Goal: Information Seeking & Learning: Learn about a topic

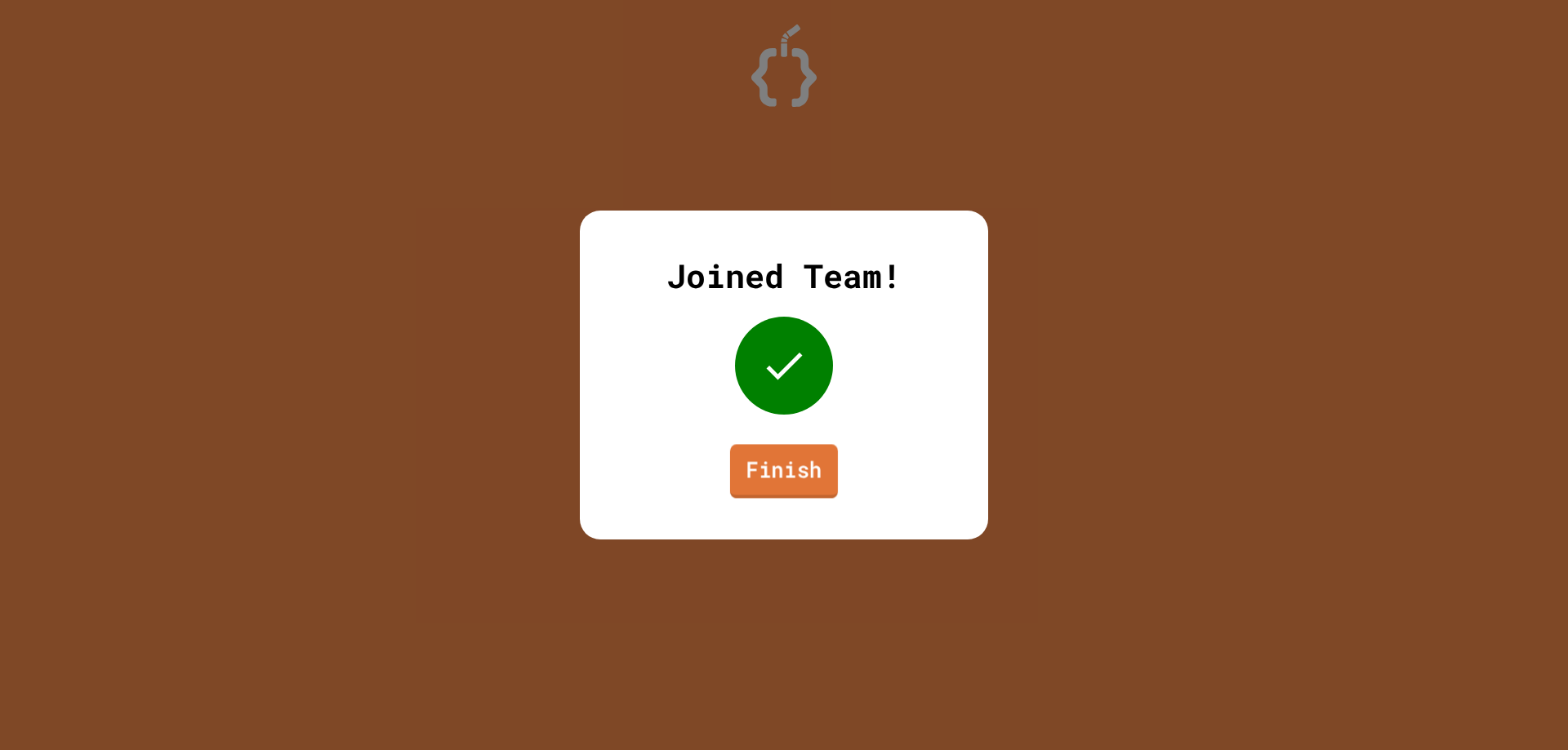
click at [806, 481] on link "Finish" at bounding box center [784, 471] width 108 height 54
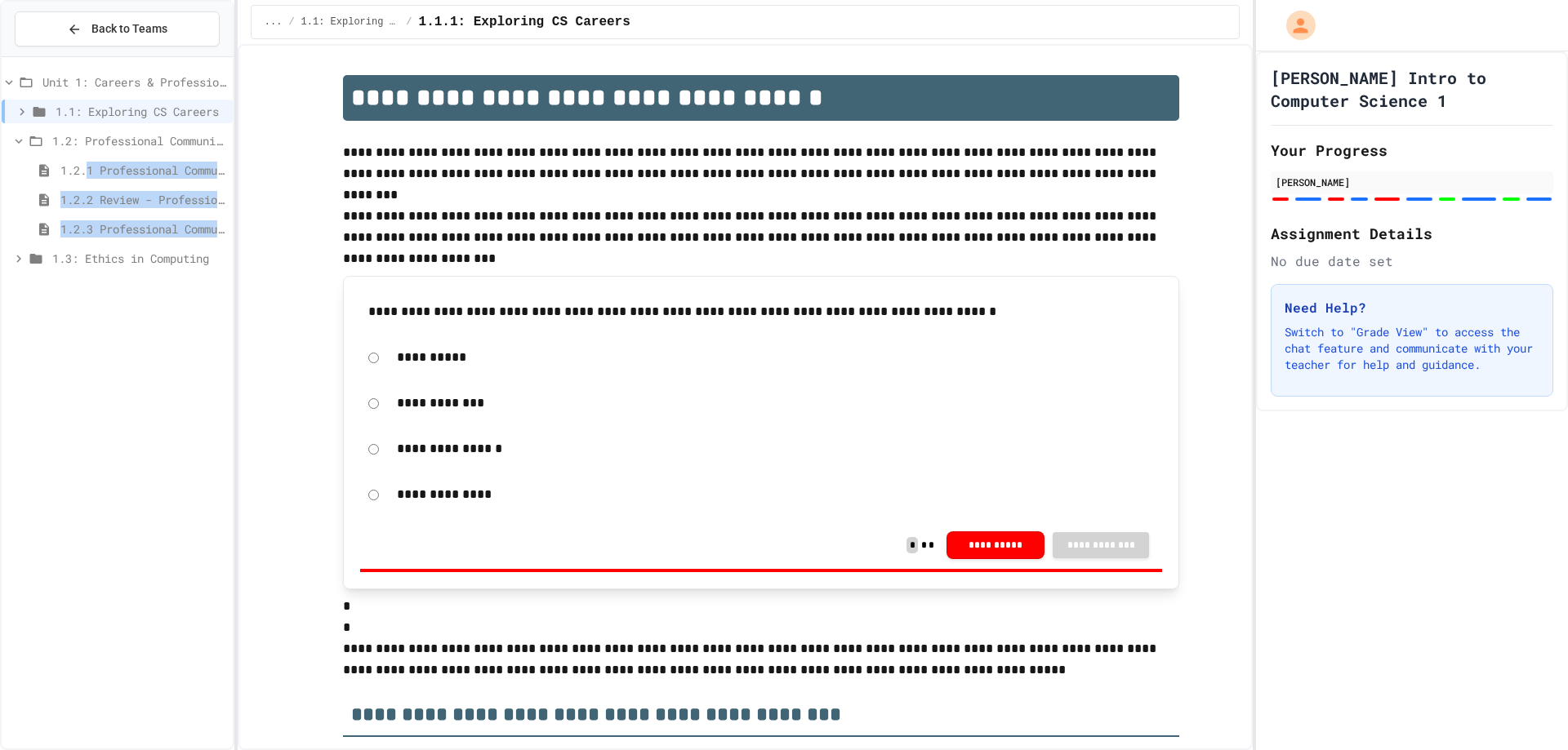
drag, startPoint x: 48, startPoint y: 250, endPoint x: 88, endPoint y: 168, distance: 91.2
click at [88, 168] on div "Unit 1: Careers & Professionalism 1.1: Exploring CS Careers 1.2: Professional C…" at bounding box center [117, 173] width 231 height 219
click at [32, 155] on div "1.2: Professional Communication" at bounding box center [117, 144] width 231 height 30
click at [58, 147] on span "1.2: Professional Communication" at bounding box center [139, 141] width 174 height 18
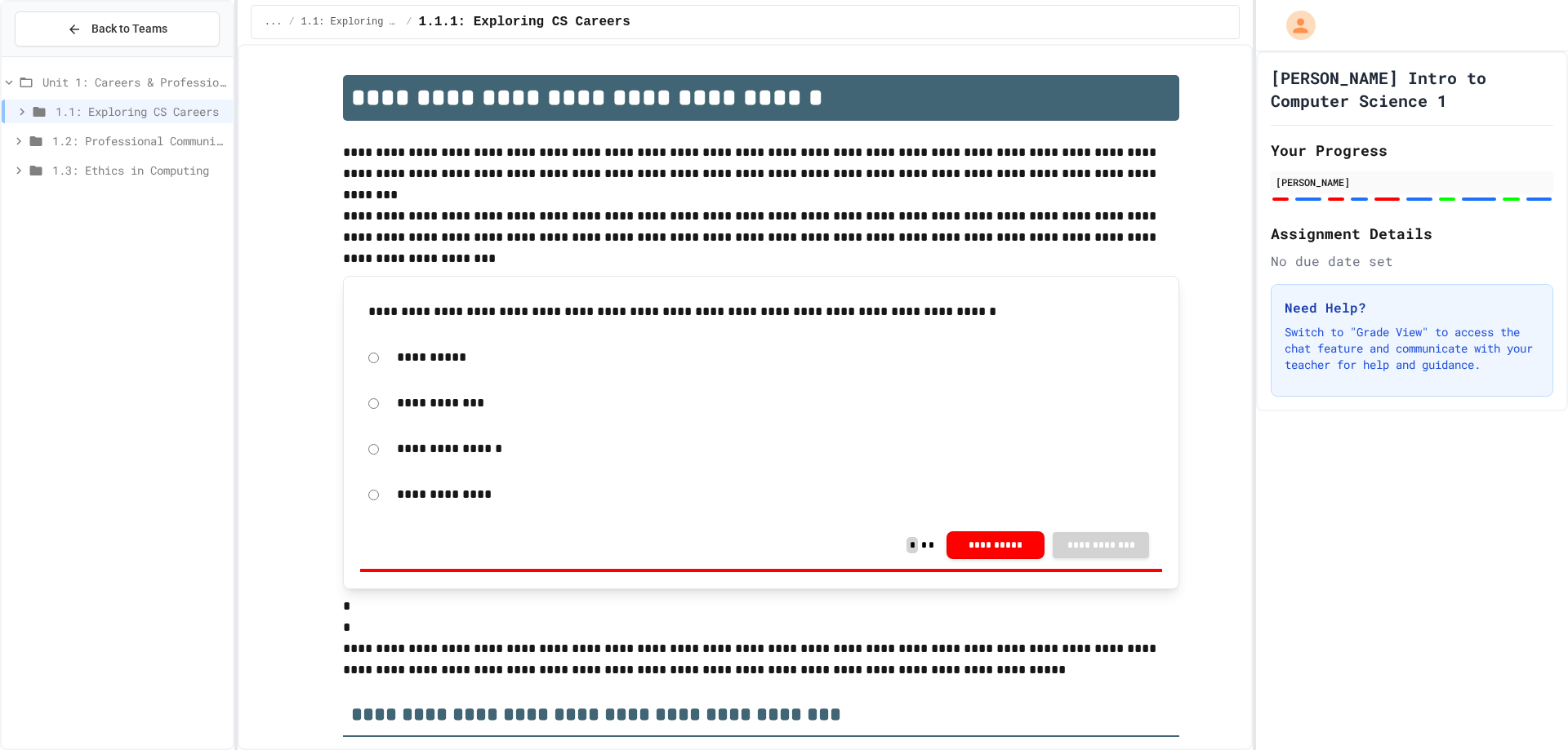
click at [66, 172] on span "1.3: Ethics in Computing" at bounding box center [139, 171] width 174 height 18
click at [115, 200] on span "1.3.1 Ethics in Computer Science" at bounding box center [143, 200] width 165 height 18
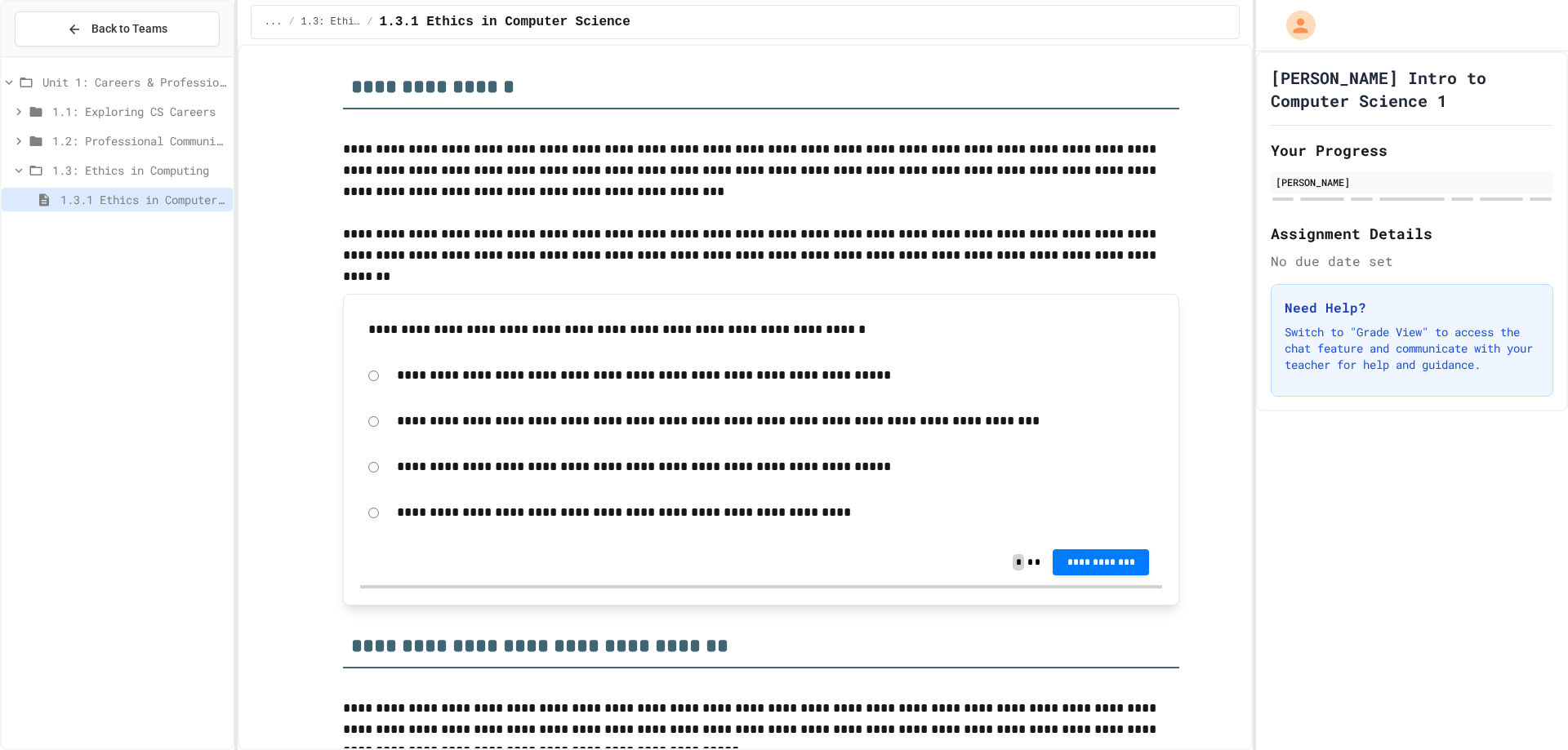
scroll to position [245, 0]
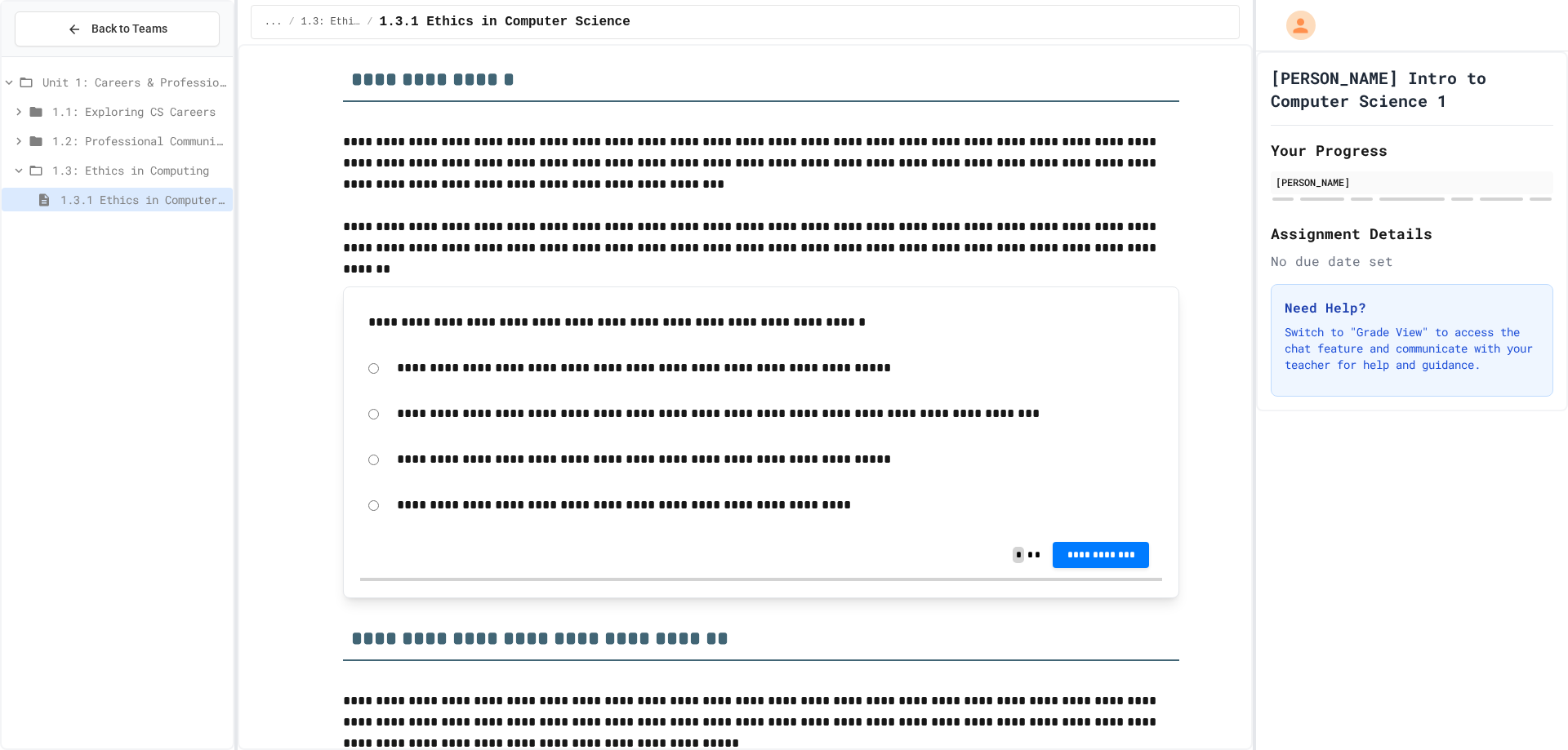
drag, startPoint x: 200, startPoint y: 11, endPoint x: 165, endPoint y: 672, distance: 661.9
click at [165, 672] on div "Unit 1: Careers & Professionalism 1.1: Exploring CS Careers 1.2: Professional C…" at bounding box center [117, 403] width 231 height 678
click at [1086, 551] on span "**********" at bounding box center [1100, 553] width 70 height 13
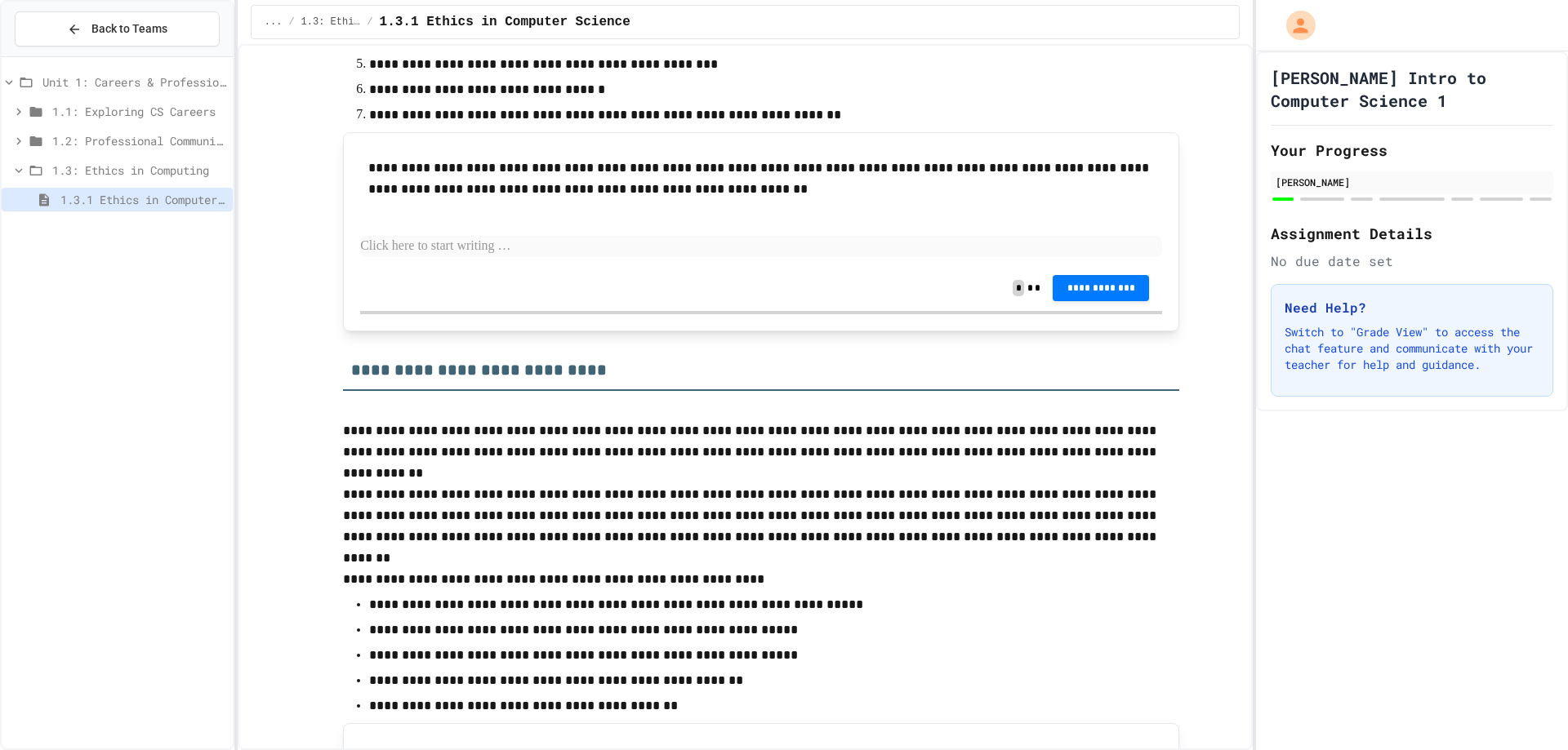
scroll to position [2775, 0]
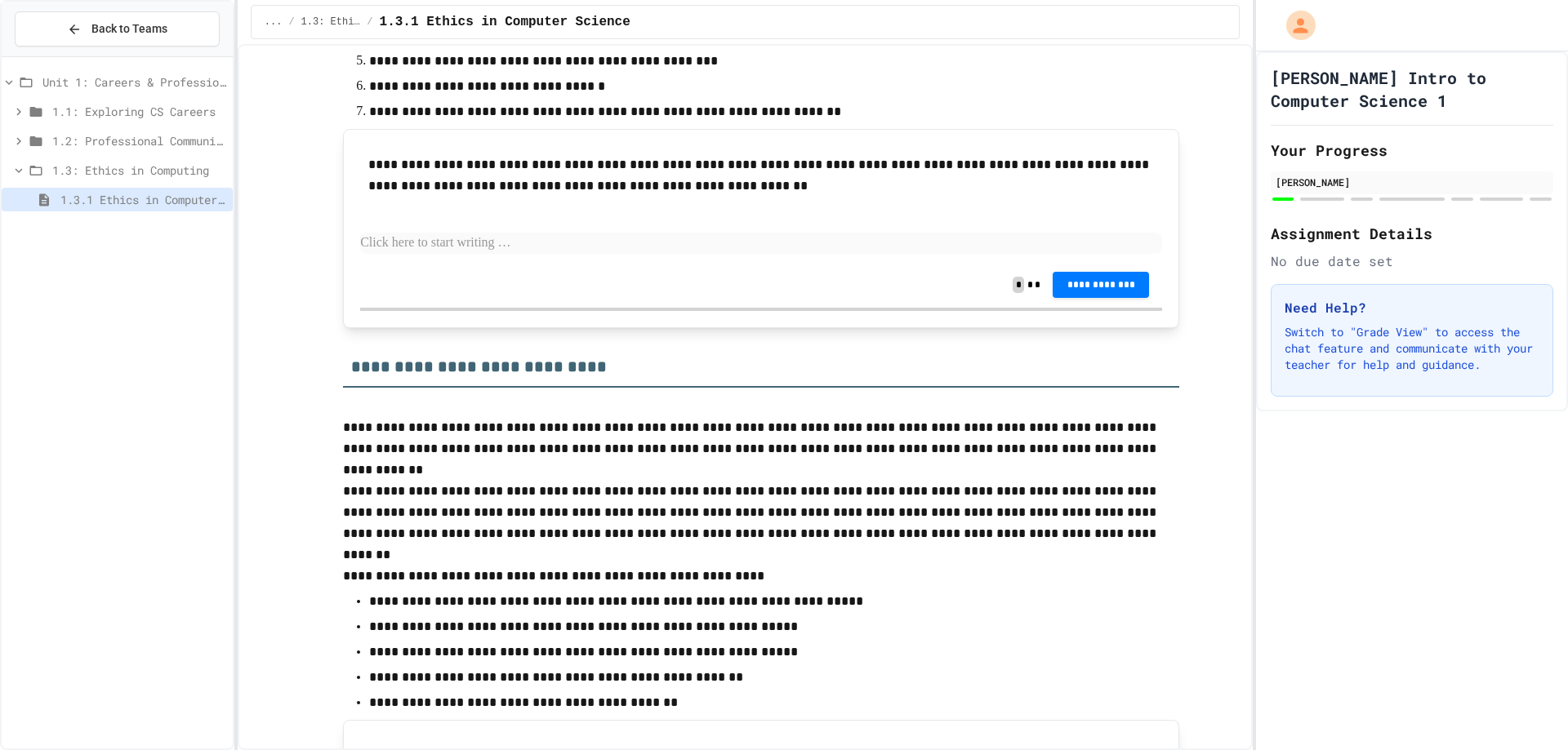
click at [549, 242] on p at bounding box center [761, 243] width 802 height 21
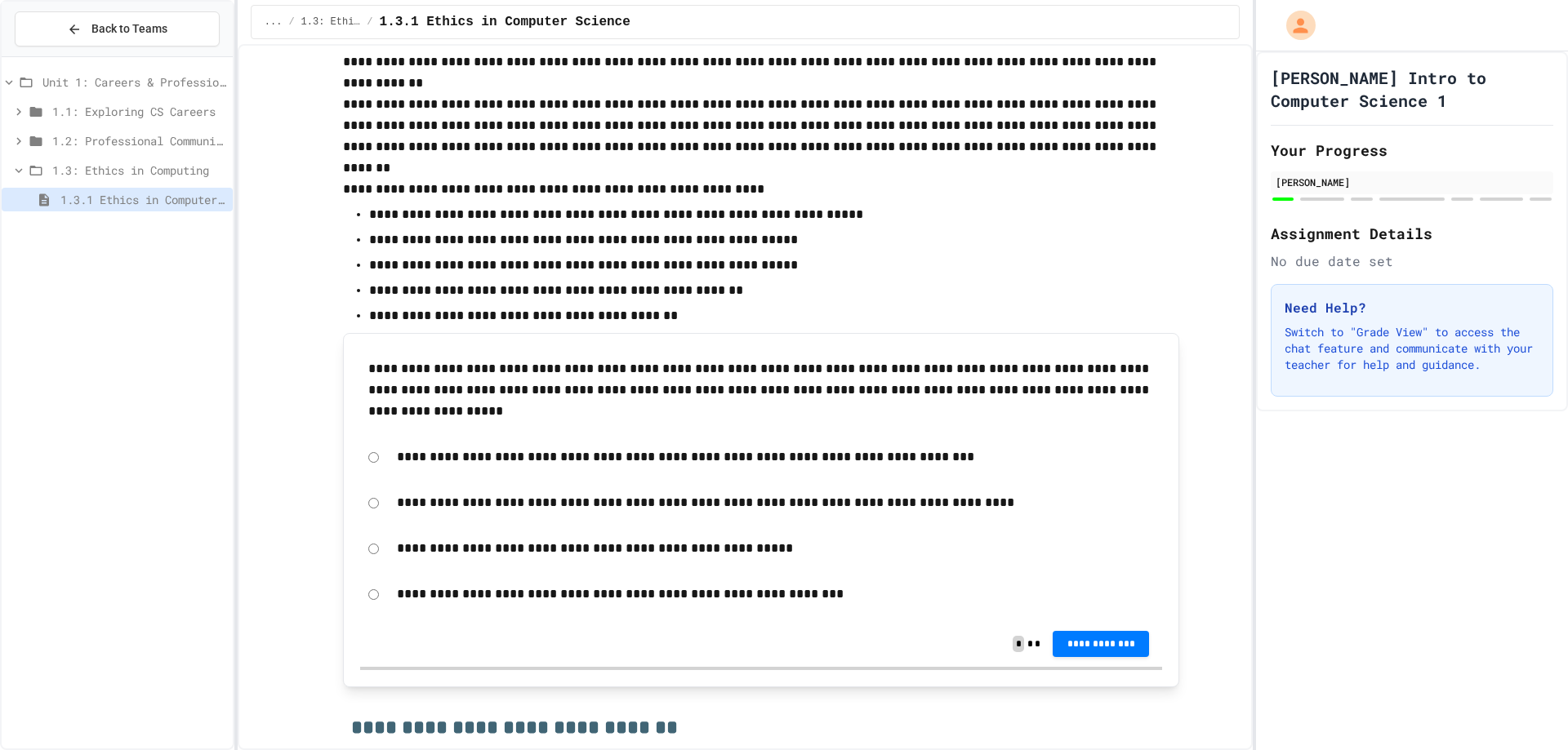
scroll to position [3265, 0]
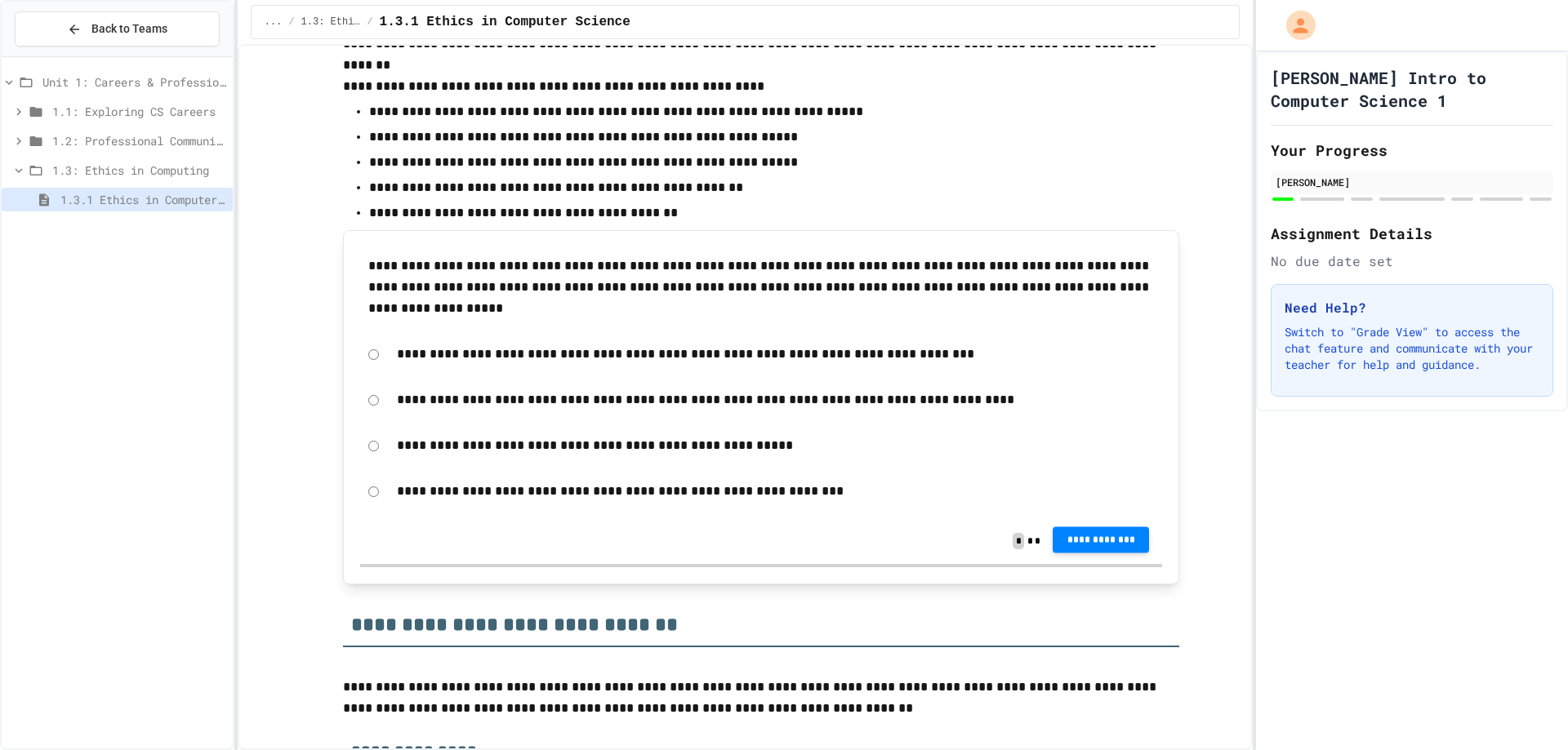
click at [1106, 534] on button "**********" at bounding box center [1100, 540] width 96 height 26
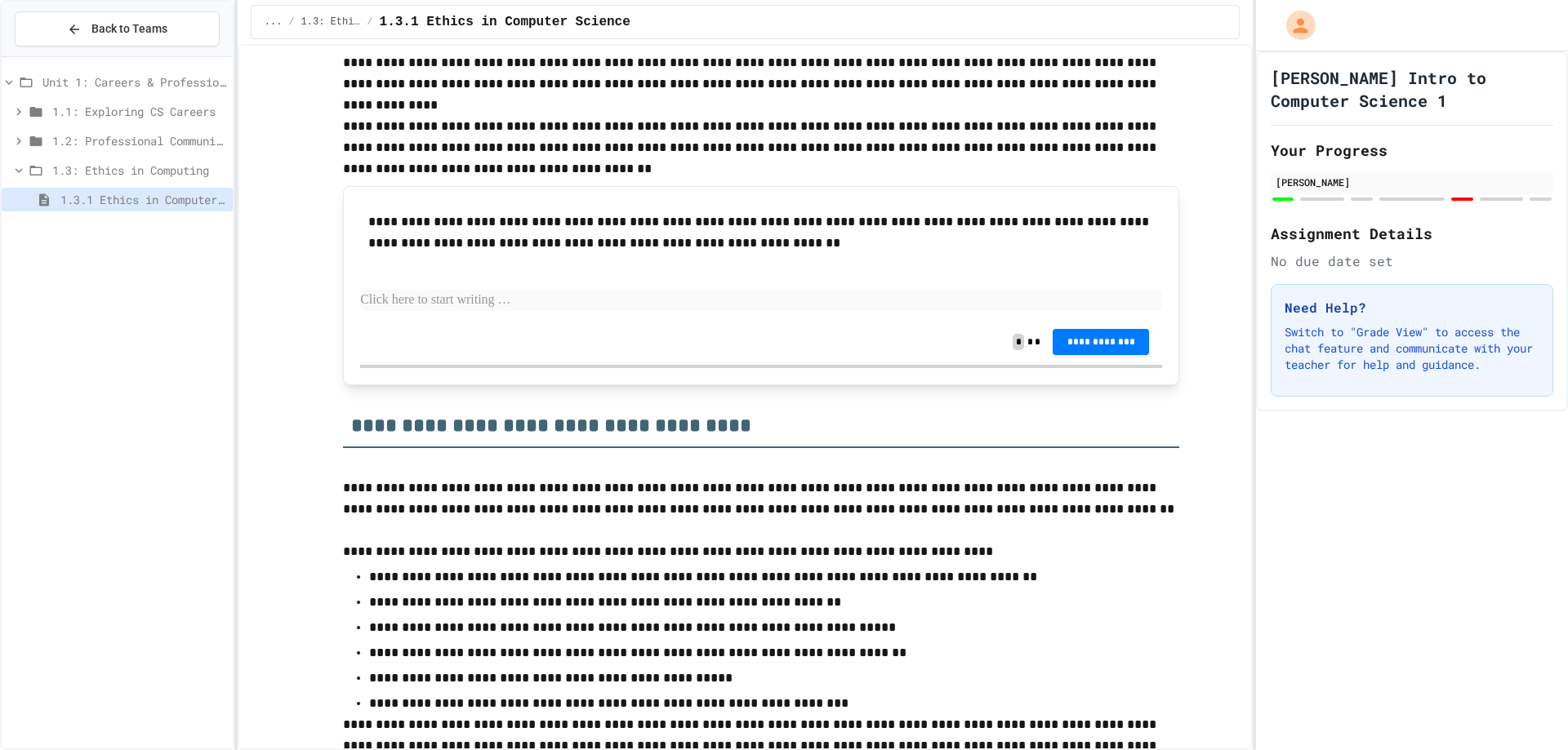
scroll to position [4326, 0]
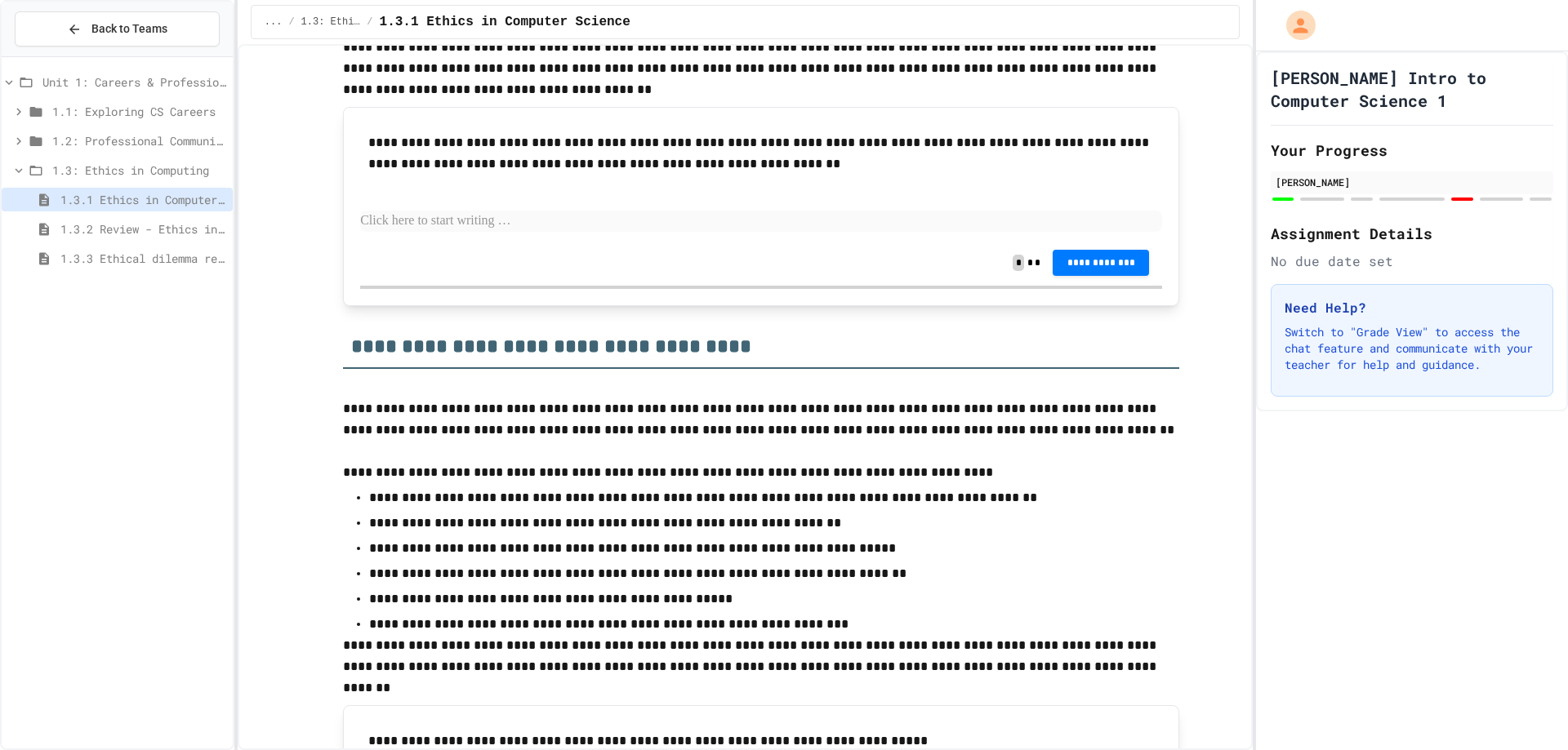
drag, startPoint x: 1, startPoint y: 475, endPoint x: 18, endPoint y: 508, distance: 37.1
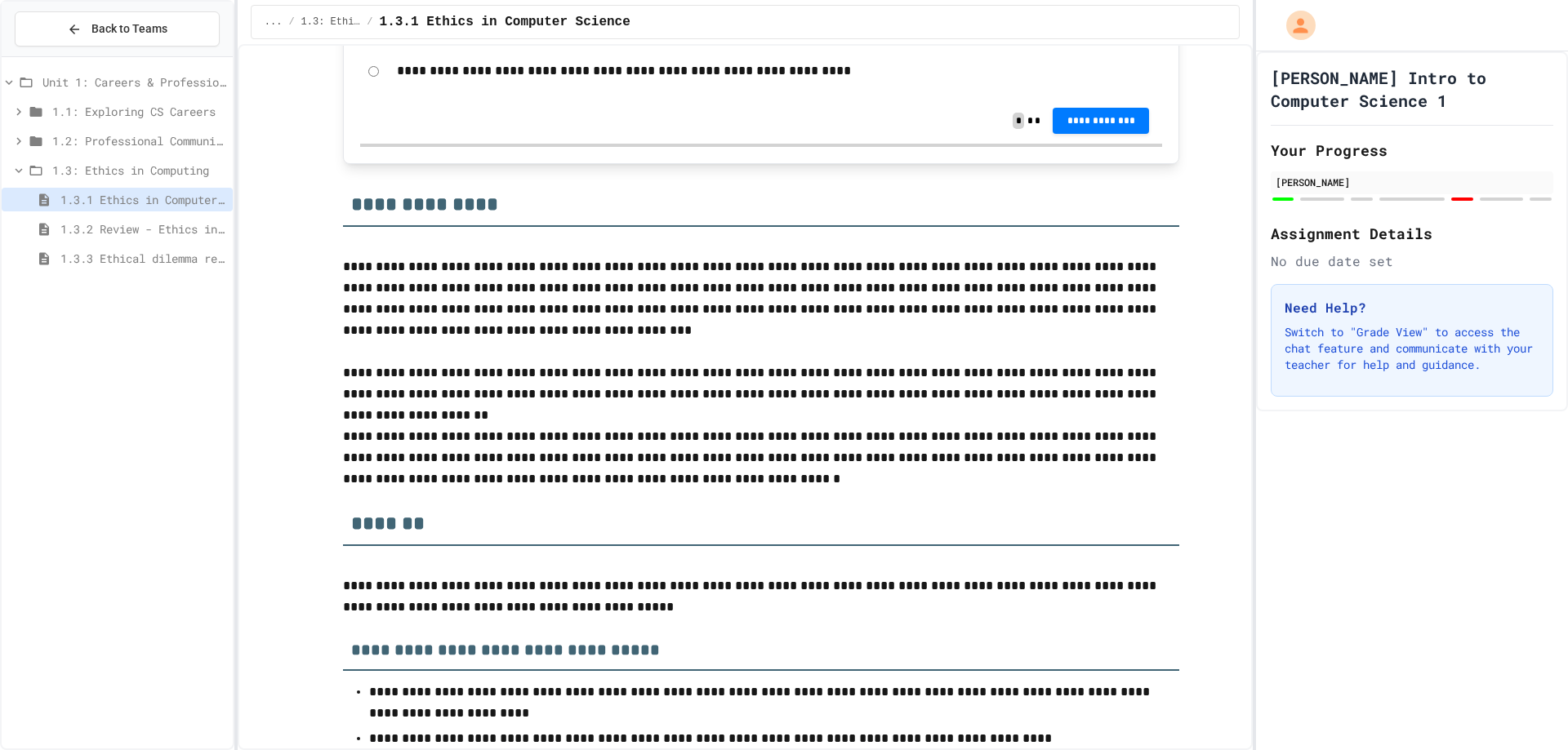
scroll to position [5172, 0]
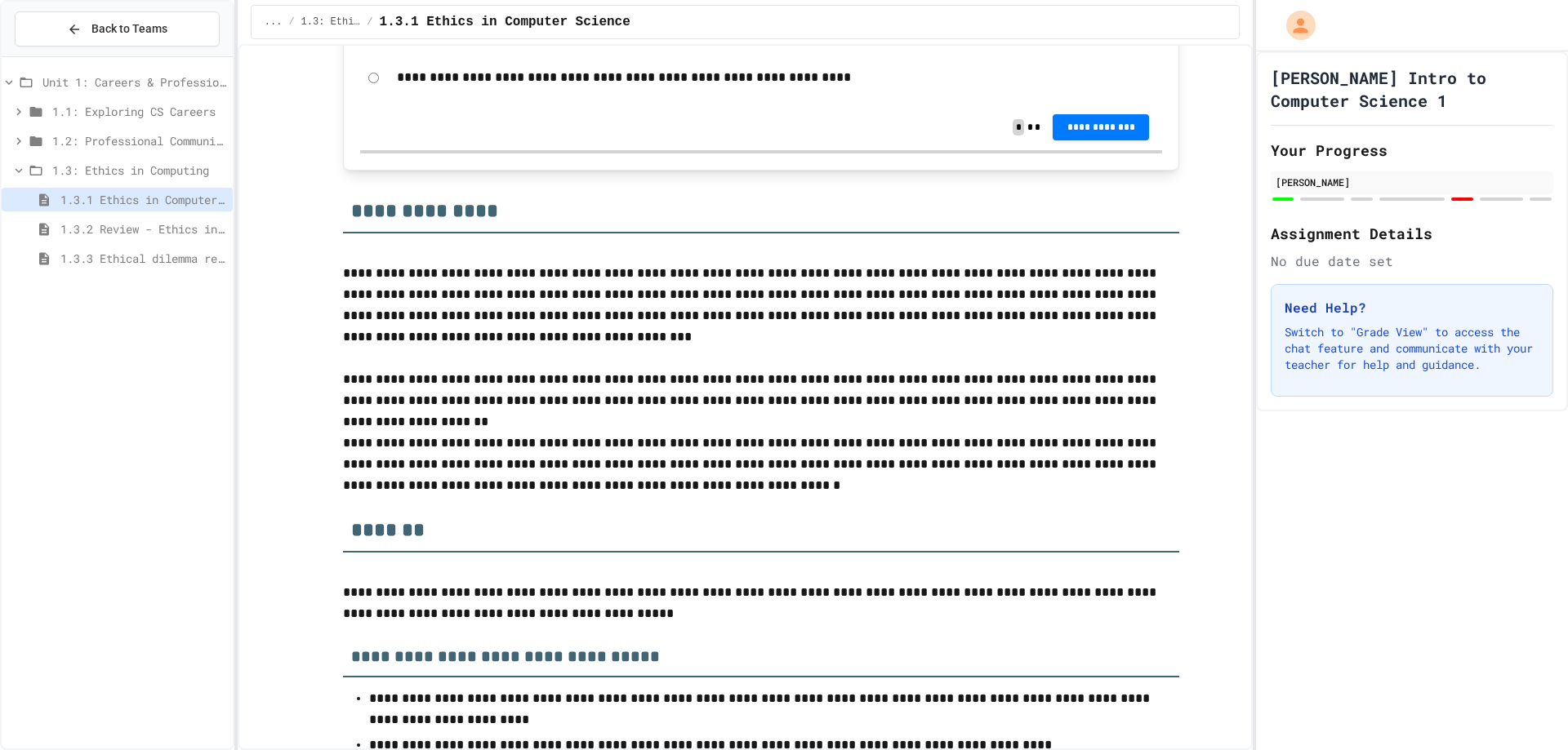
click at [752, 382] on p "**********" at bounding box center [761, 390] width 836 height 42
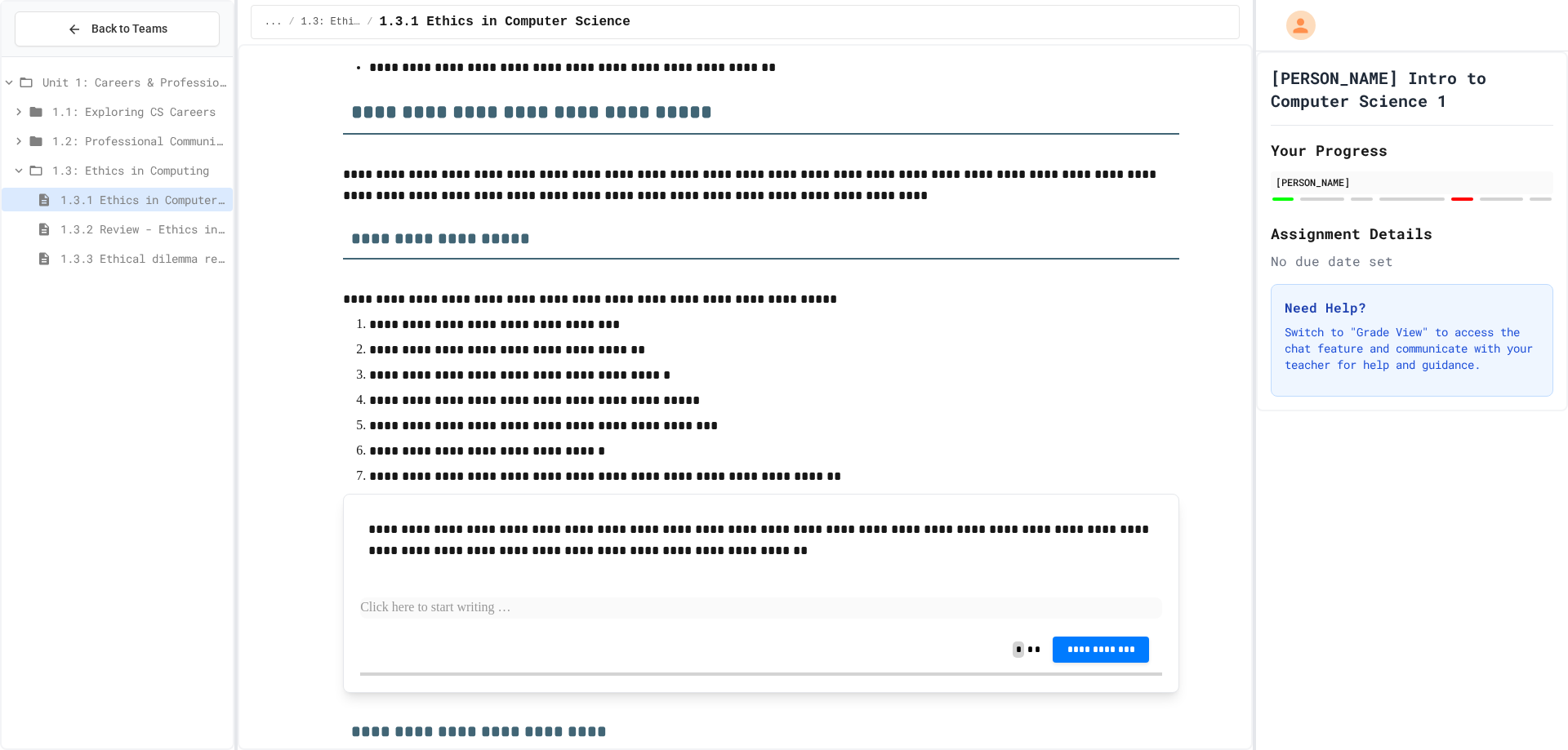
scroll to position [2492, 0]
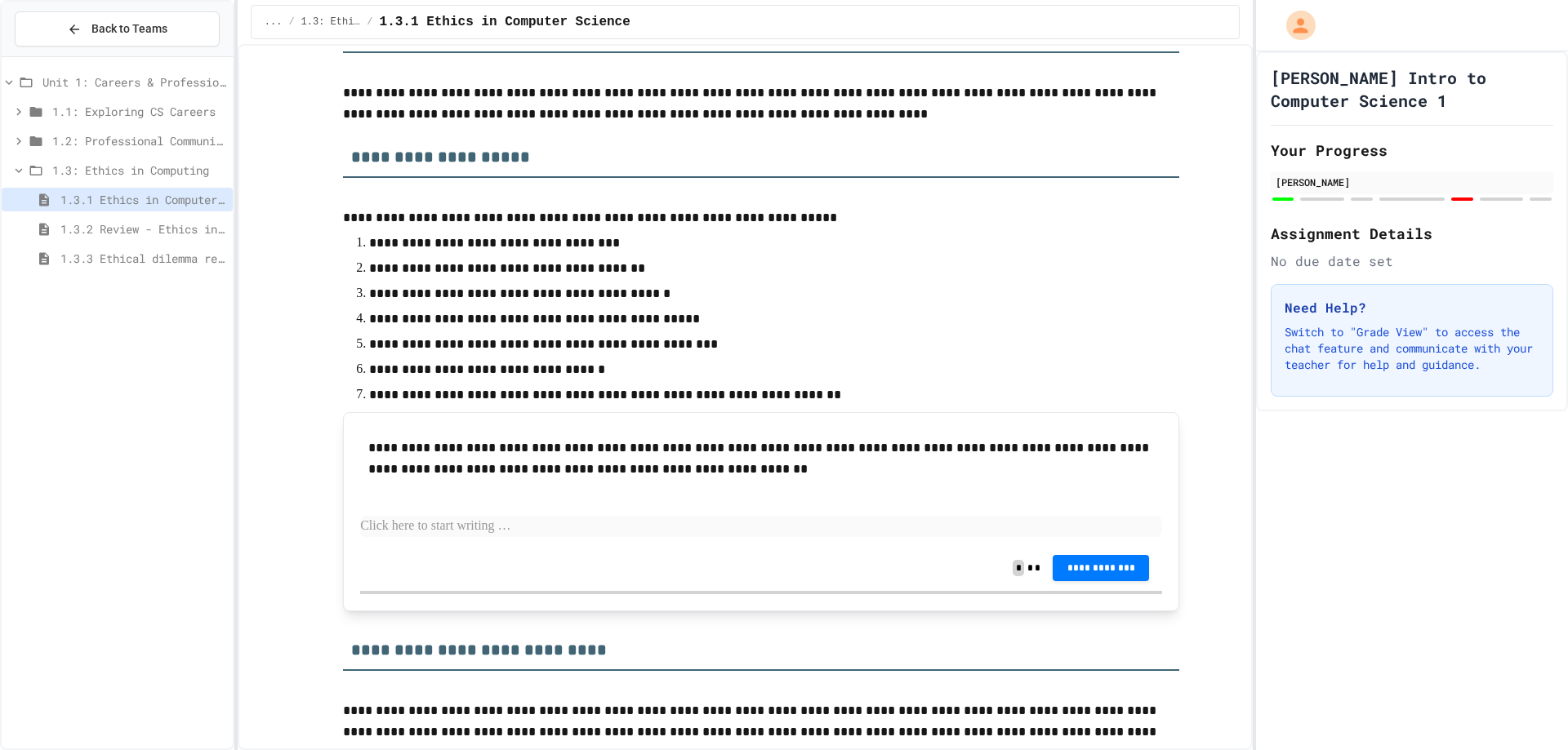
click at [480, 511] on div "**********" at bounding box center [761, 487] width 802 height 116
click at [483, 531] on p at bounding box center [761, 526] width 802 height 21
drag, startPoint x: 0, startPoint y: 544, endPoint x: 0, endPoint y: 768, distance: 224.0
